Goal: Use online tool/utility: Utilize a website feature to perform a specific function

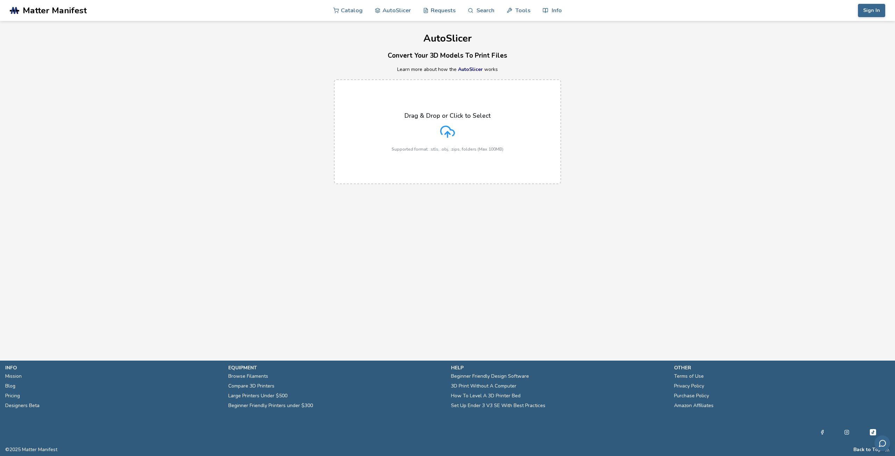
click at [450, 122] on div "Drag & Drop or Click to Select Supported format: .stls, .obj, .zips, folders (M…" at bounding box center [448, 132] width 112 height 40
click at [0, 0] on input "Drag & Drop or Click to Select Supported format: .stls, .obj, .zips, folders (M…" at bounding box center [0, 0] width 0 height 0
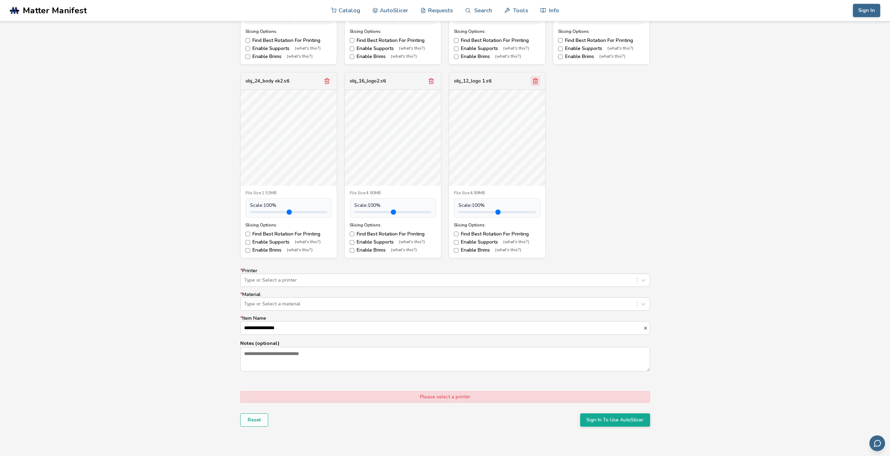
scroll to position [2145, 0]
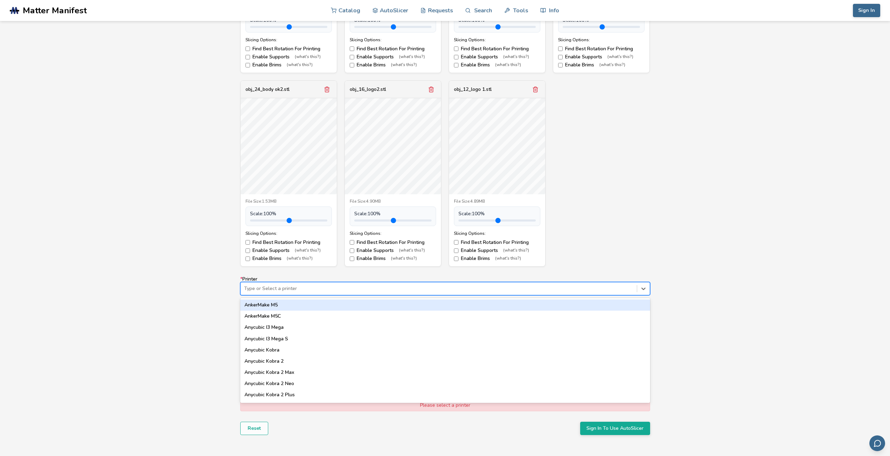
click at [351, 284] on div "Type or Select a printer" at bounding box center [439, 289] width 396 height 10
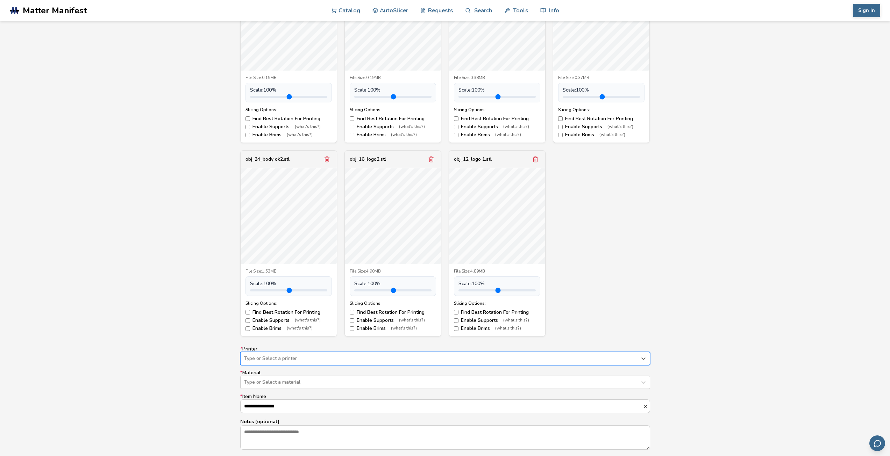
scroll to position [2094, 0]
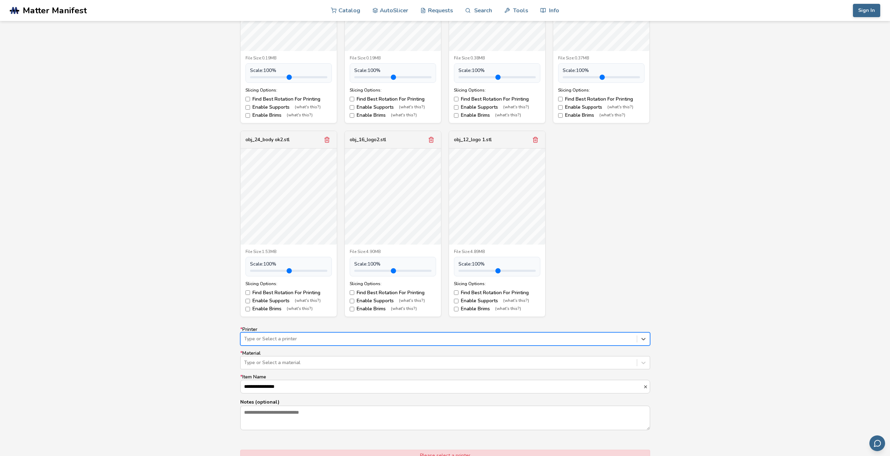
click at [282, 346] on div "option , selected. Select is focused ,type to refine list, press Down to open t…" at bounding box center [445, 339] width 410 height 13
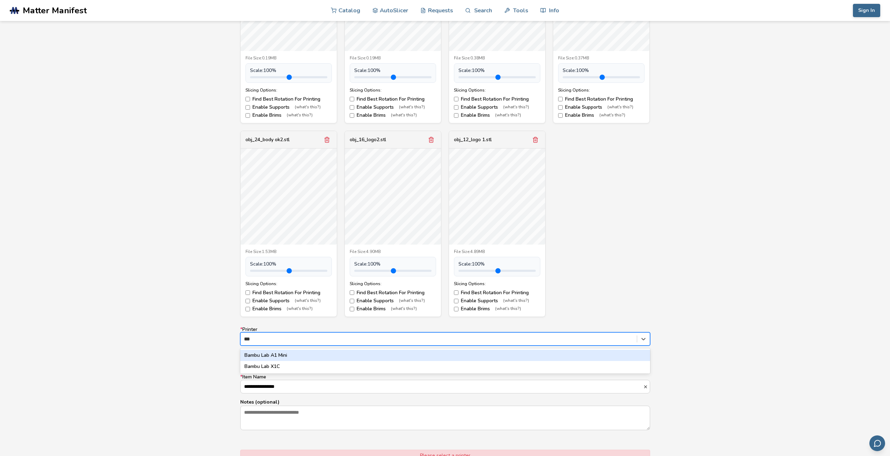
type input "****"
click at [291, 353] on div "Bambu Lab A1 Mini" at bounding box center [445, 355] width 410 height 11
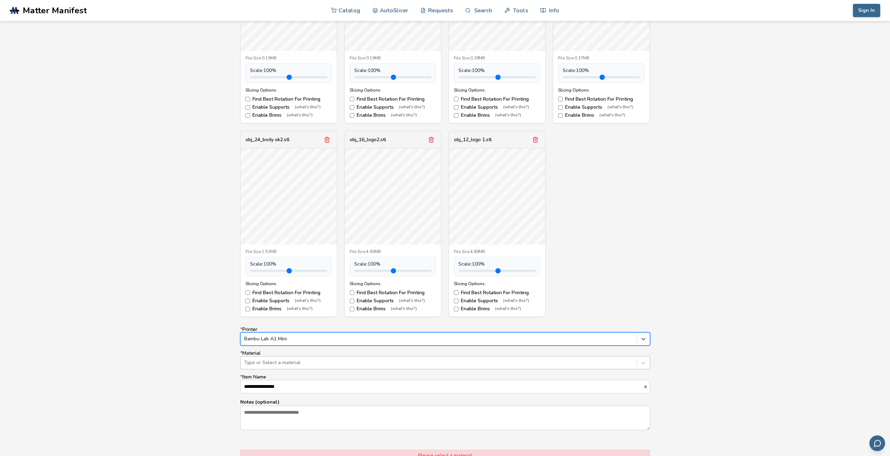
click at [291, 362] on div at bounding box center [438, 362] width 389 height 7
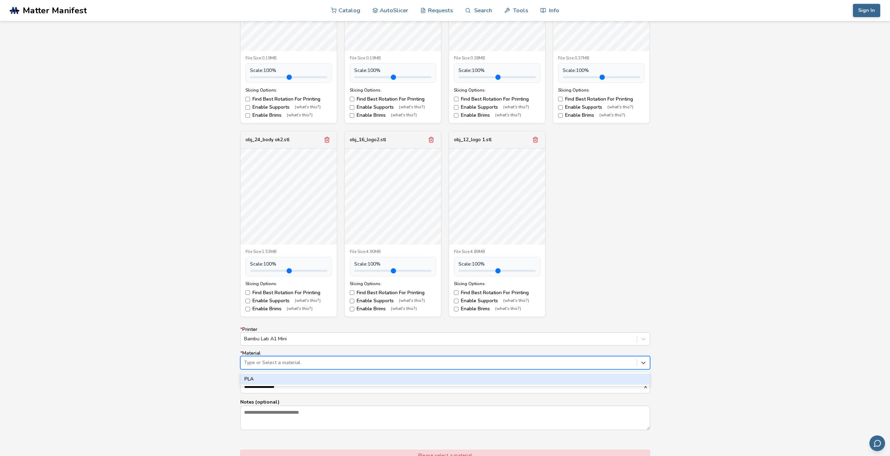
click at [277, 378] on div "PLA" at bounding box center [445, 379] width 410 height 11
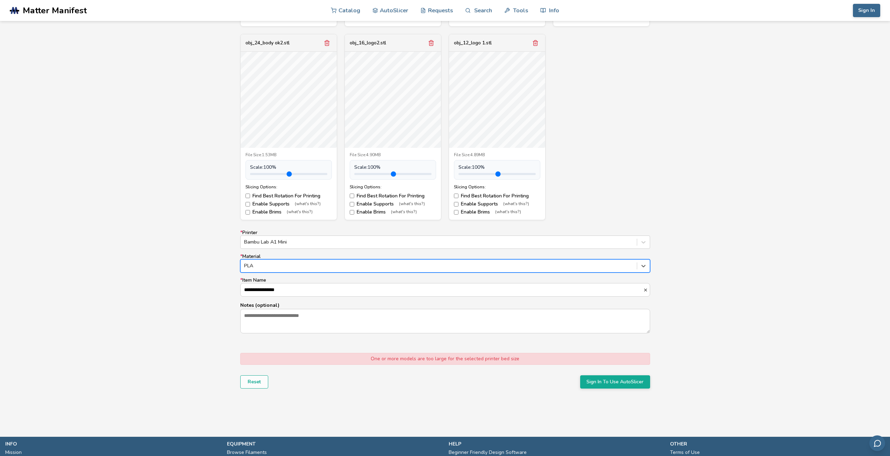
scroll to position [2267, 0]
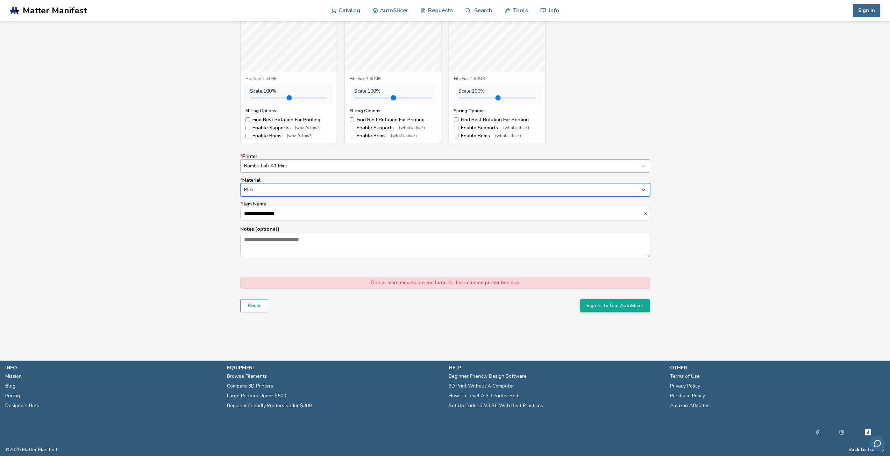
click at [293, 169] on div at bounding box center [438, 166] width 389 height 7
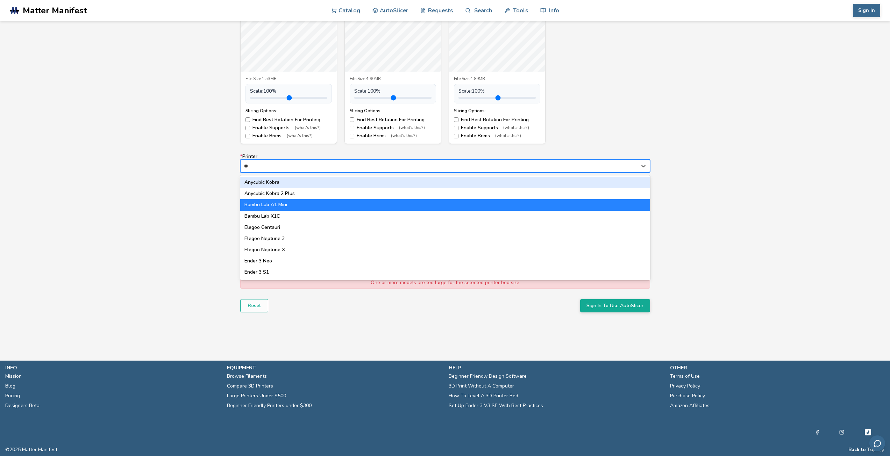
type input "***"
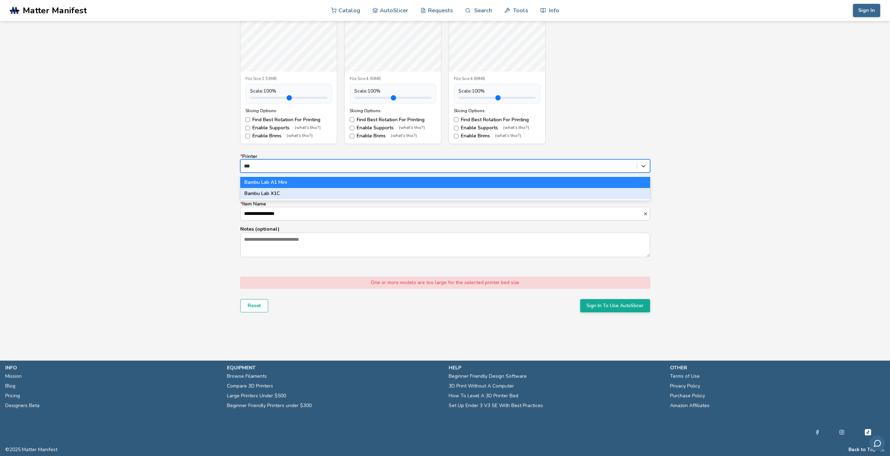
click at [308, 195] on div "Bambu Lab X1C" at bounding box center [445, 193] width 410 height 11
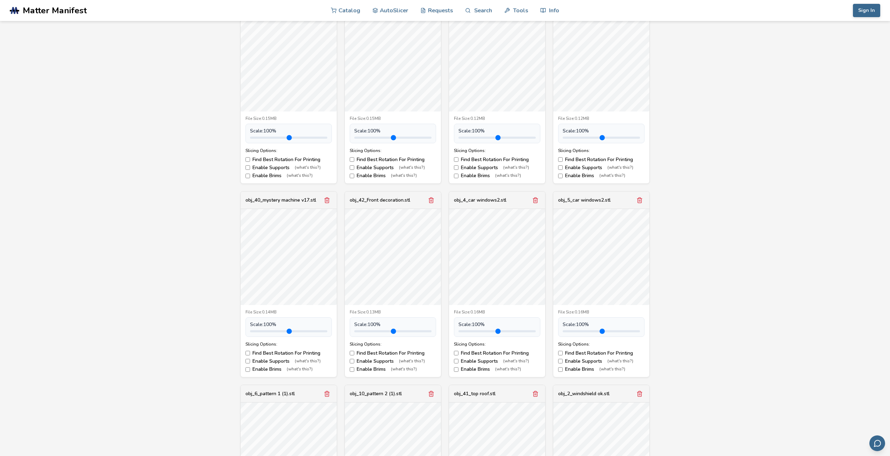
scroll to position [1592, 0]
